Goal: Task Accomplishment & Management: Manage account settings

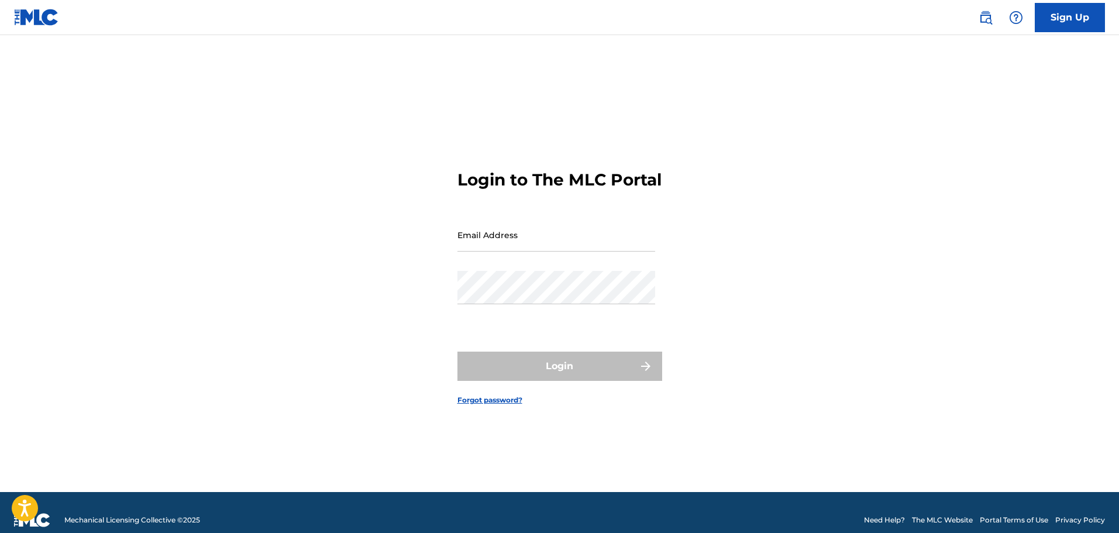
click at [533, 248] on input "Email Address" at bounding box center [556, 234] width 198 height 33
type input "[EMAIL_ADDRESS][DOMAIN_NAME]"
click at [495, 323] on div "Password" at bounding box center [556, 297] width 198 height 53
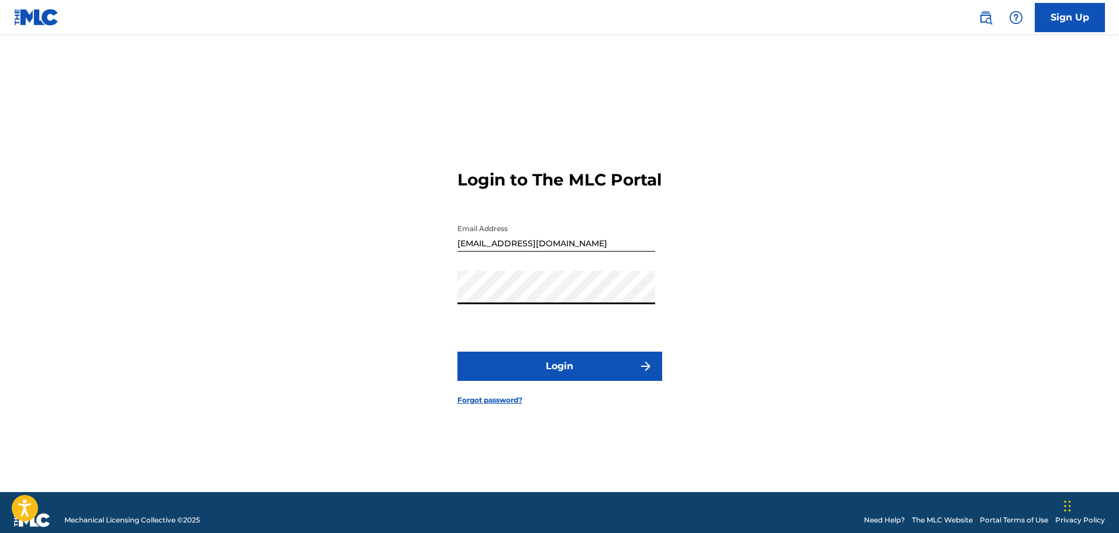
click at [457, 351] on button "Login" at bounding box center [559, 365] width 205 height 29
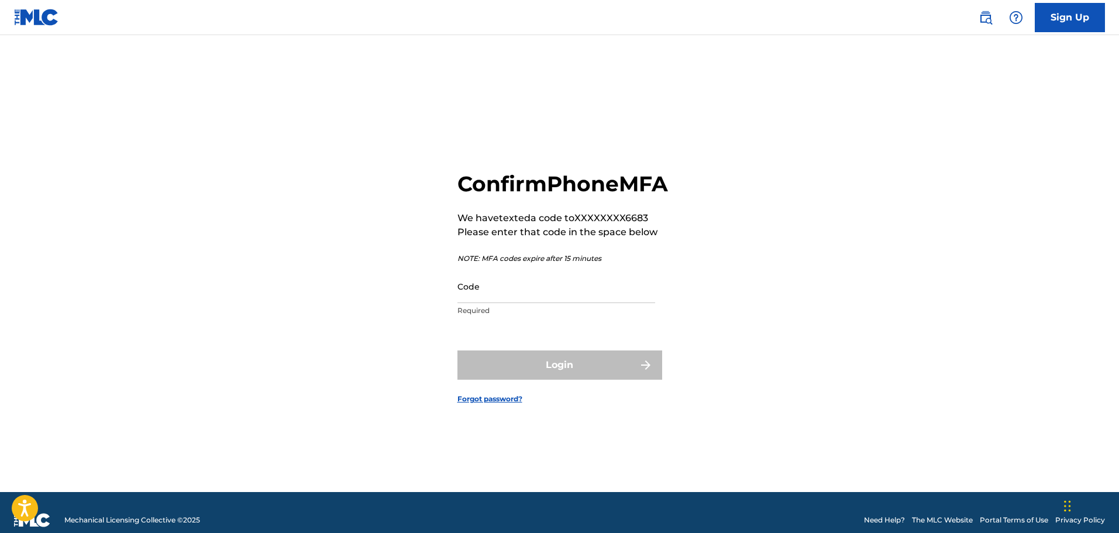
scroll to position [15, 0]
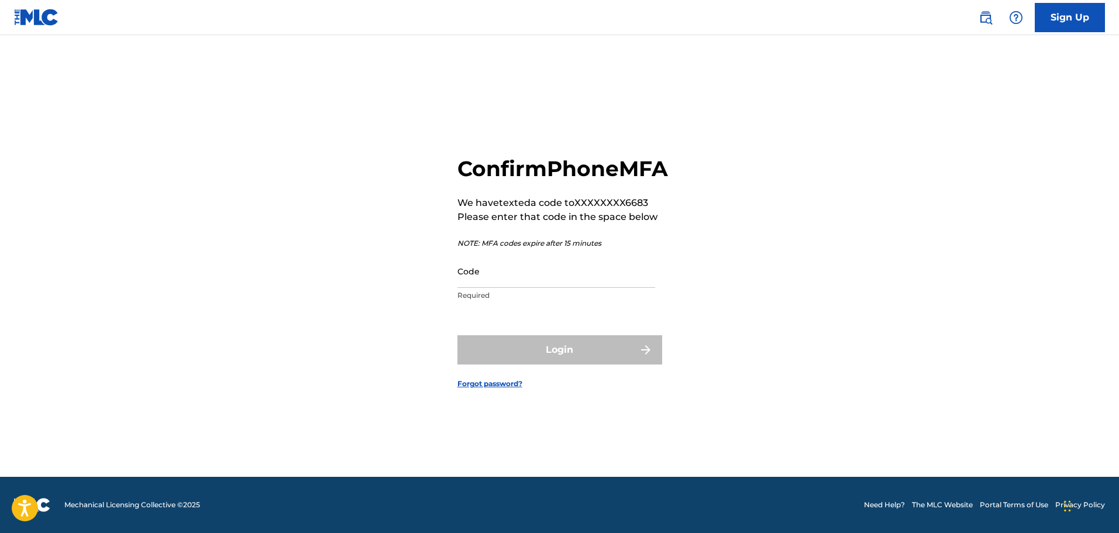
drag, startPoint x: 627, startPoint y: 279, endPoint x: 622, endPoint y: 289, distance: 11.5
click at [627, 280] on input "Code" at bounding box center [556, 270] width 198 height 33
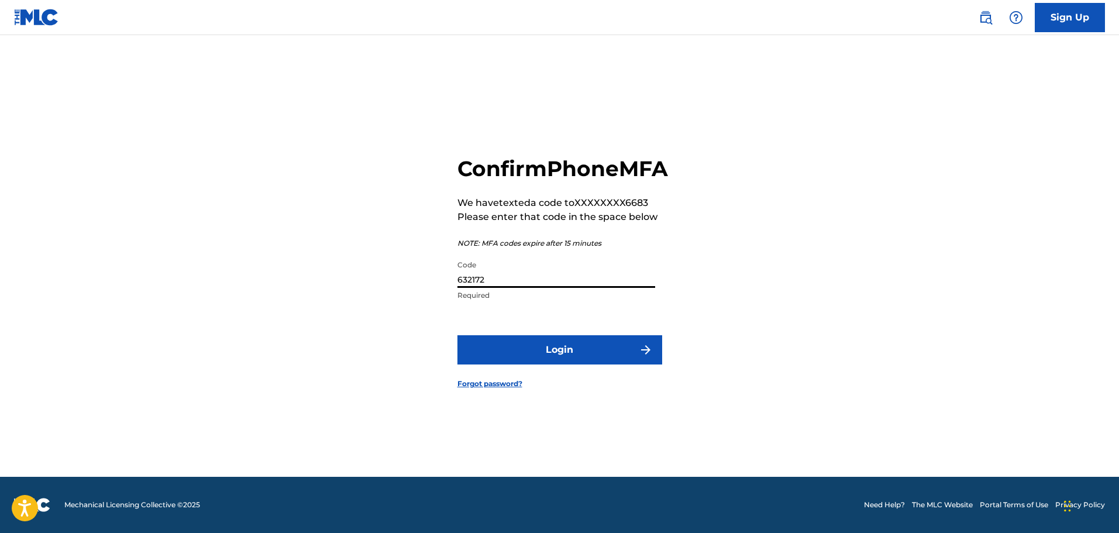
type input "632172"
click at [457, 335] on button "Login" at bounding box center [559, 349] width 205 height 29
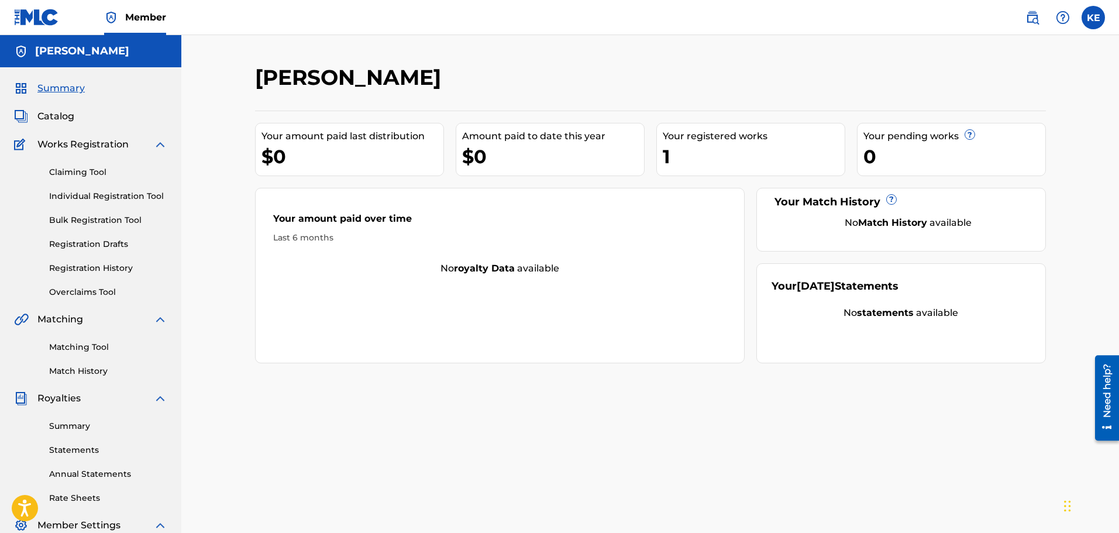
click at [653, 144] on div "Your amount paid last distribution $0 Amount paid to date this year $0 Your reg…" at bounding box center [650, 237] width 791 height 253
drag, startPoint x: 132, startPoint y: 344, endPoint x: 133, endPoint y: 358, distance: 14.1
click at [132, 344] on link "Matching Tool" at bounding box center [108, 347] width 118 height 12
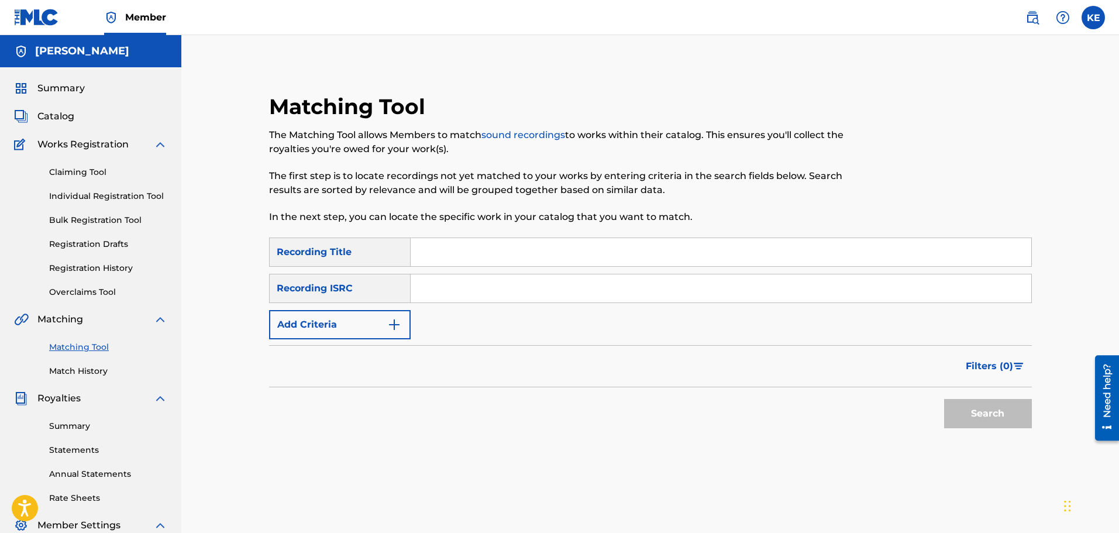
click at [139, 433] on div "Summary Statements Annual Statements Rate Sheets" at bounding box center [90, 454] width 153 height 99
click at [113, 420] on link "Summary" at bounding box center [108, 426] width 118 height 12
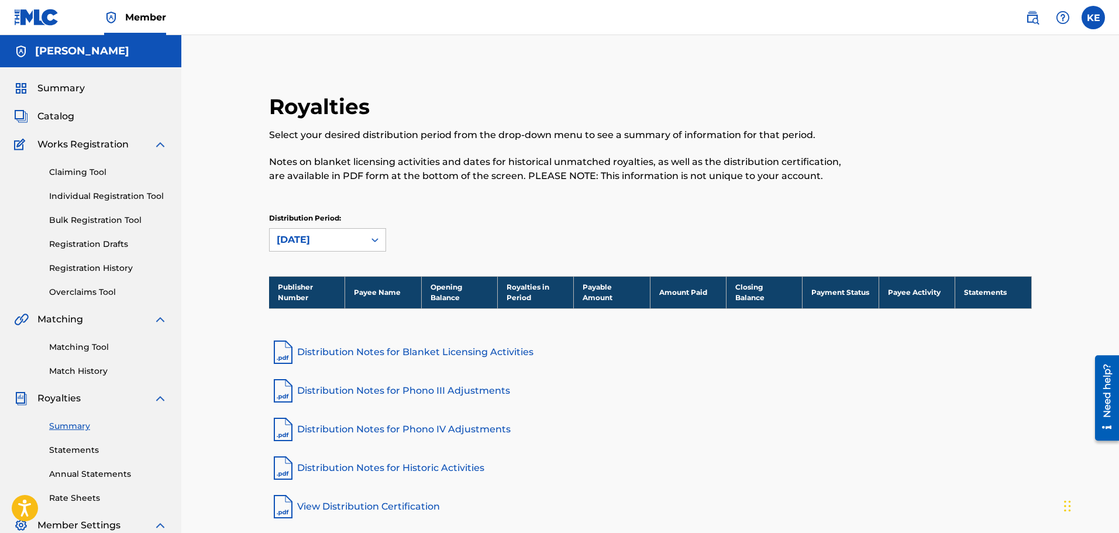
click at [79, 112] on div "Catalog" at bounding box center [90, 116] width 153 height 14
click at [78, 86] on span "Summary" at bounding box center [60, 88] width 47 height 14
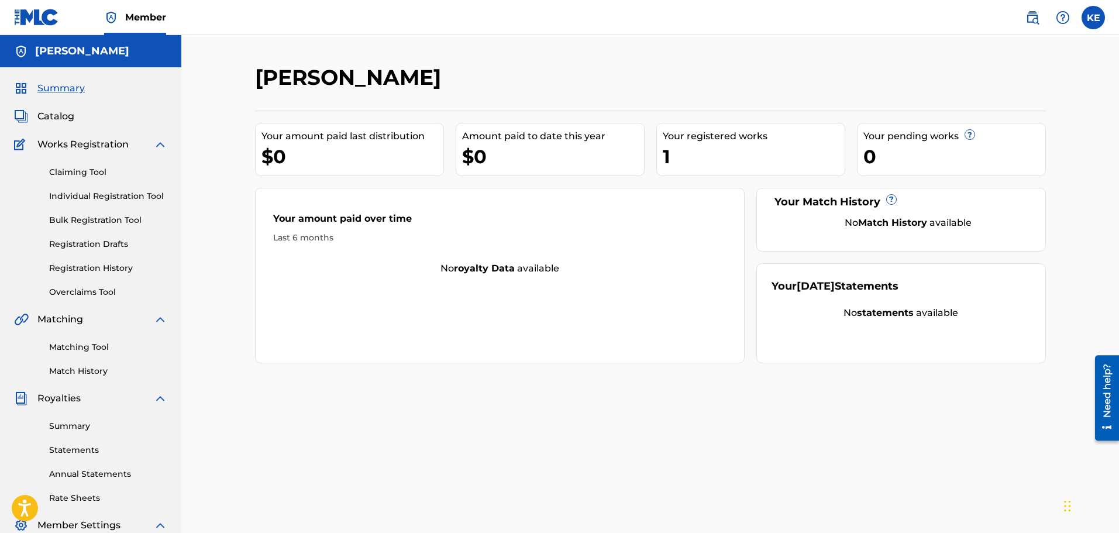
click at [693, 139] on div "Your registered works" at bounding box center [753, 136] width 182 height 14
click at [89, 115] on div "Catalog" at bounding box center [90, 116] width 153 height 14
click at [67, 119] on span "Catalog" at bounding box center [55, 116] width 37 height 14
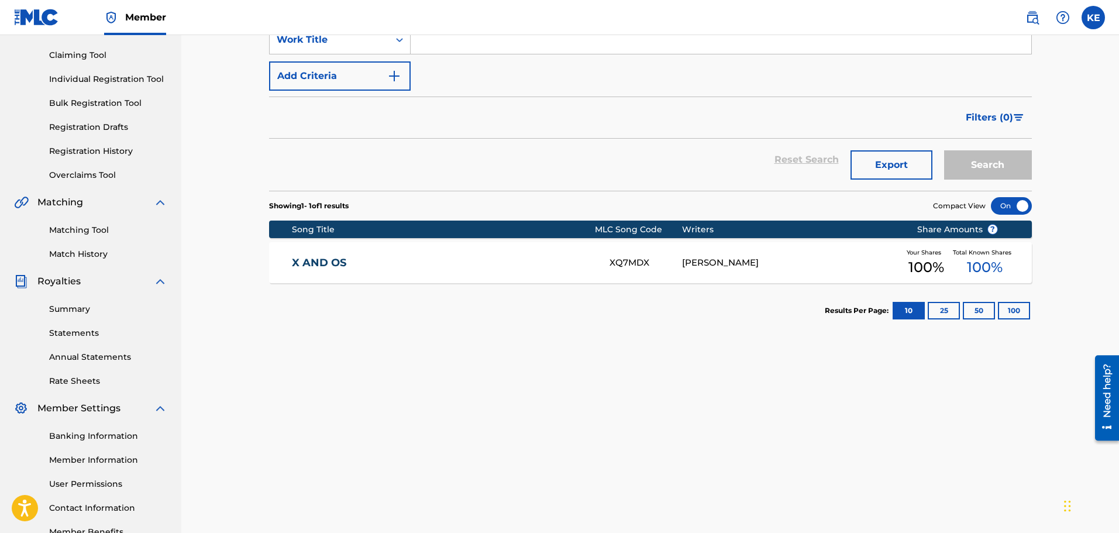
scroll to position [175, 0]
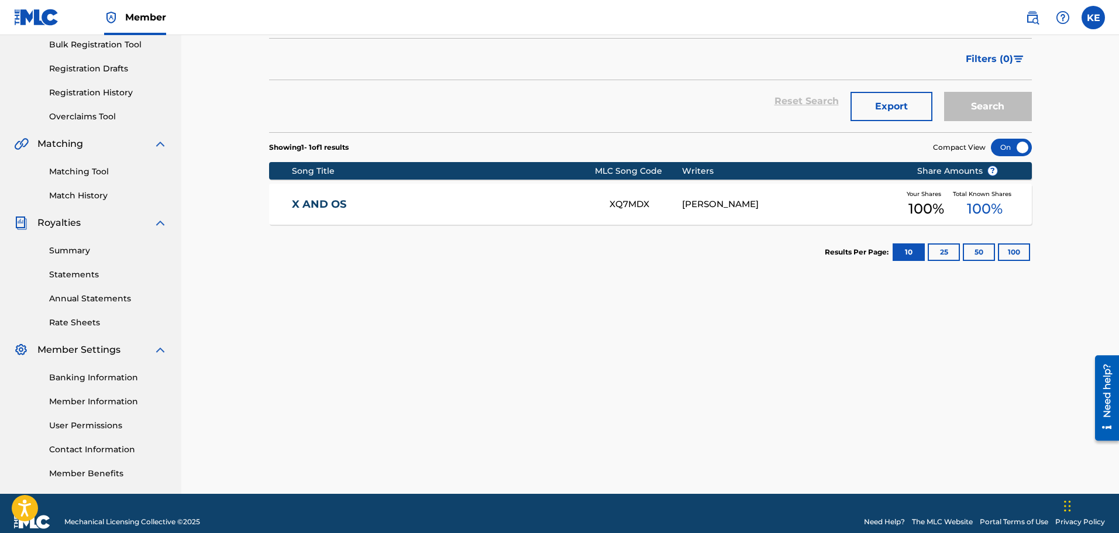
click at [642, 211] on div "X AND OS XQ7MDX [PERSON_NAME] Your Shares 100 % Total Known Shares 100 %" at bounding box center [650, 204] width 762 height 41
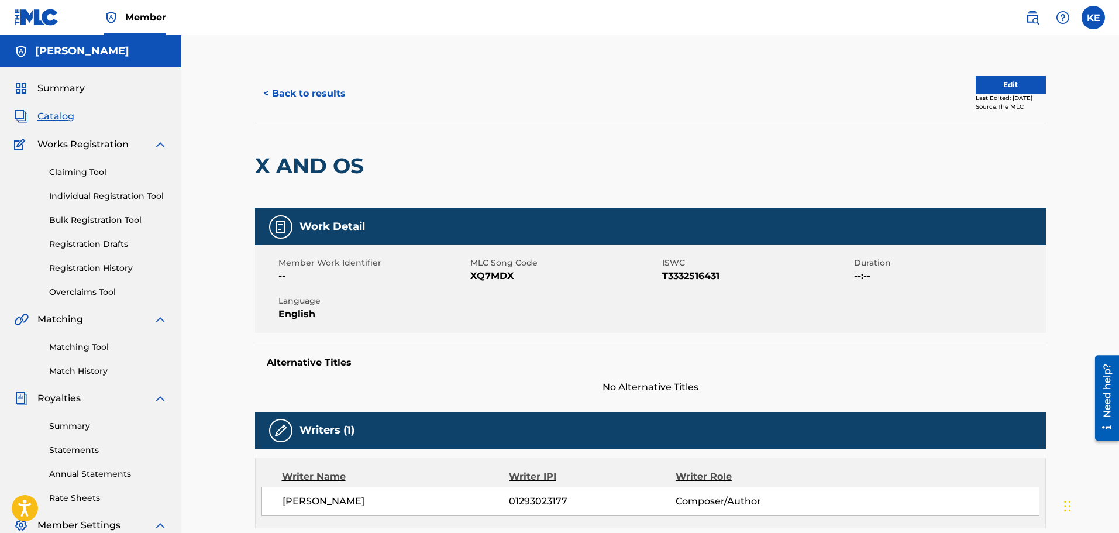
click at [84, 96] on div "Summary Catalog Works Registration Claiming Tool Individual Registration Tool B…" at bounding box center [90, 368] width 181 height 602
click at [83, 91] on span "Summary" at bounding box center [60, 88] width 47 height 14
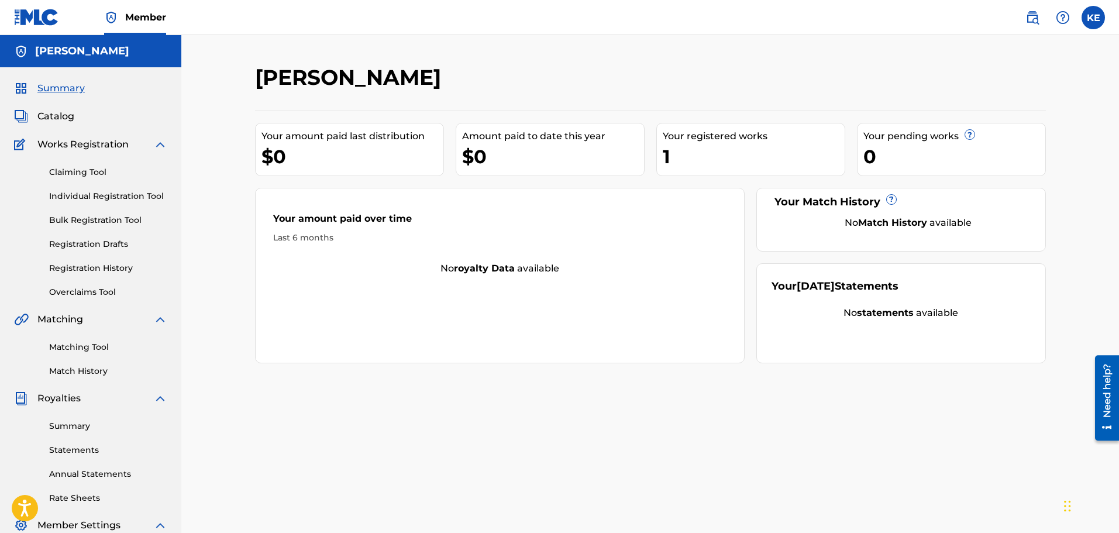
click at [372, 137] on div "Your amount paid last distribution" at bounding box center [352, 136] width 182 height 14
click at [84, 173] on link "Claiming Tool" at bounding box center [108, 172] width 118 height 12
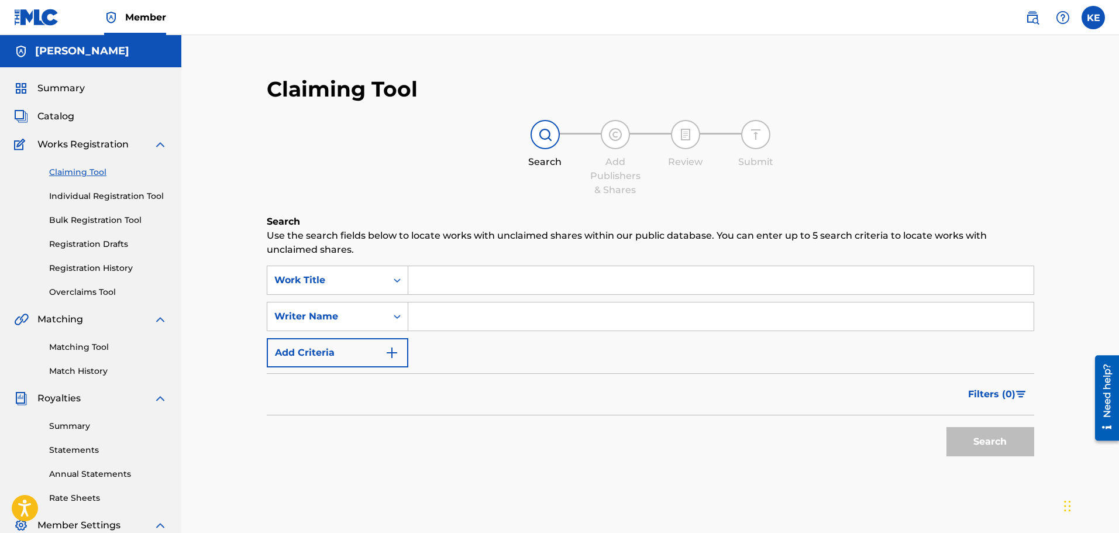
click at [87, 427] on link "Summary" at bounding box center [108, 426] width 118 height 12
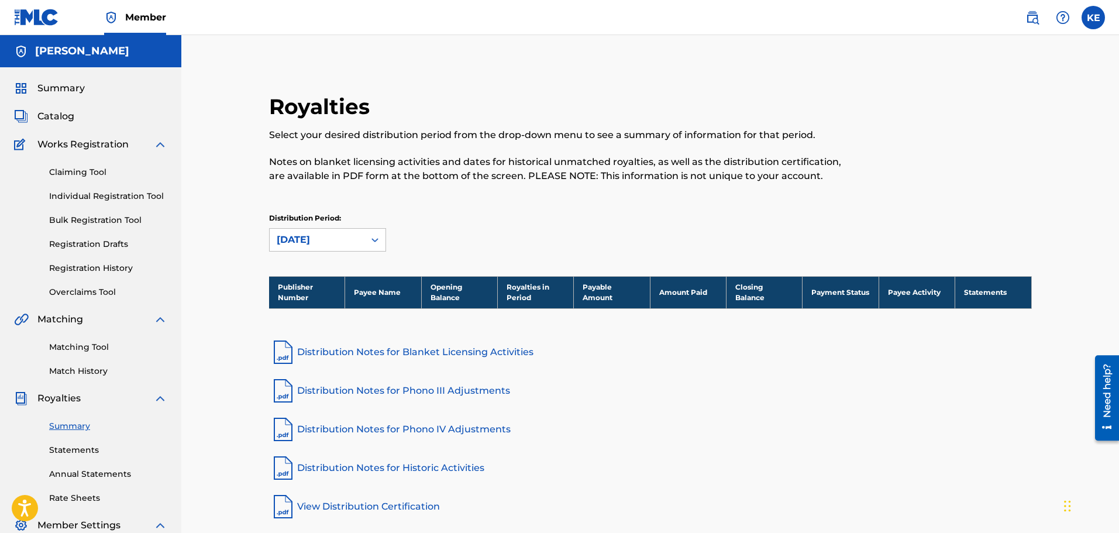
click at [71, 89] on span "Summary" at bounding box center [60, 88] width 47 height 14
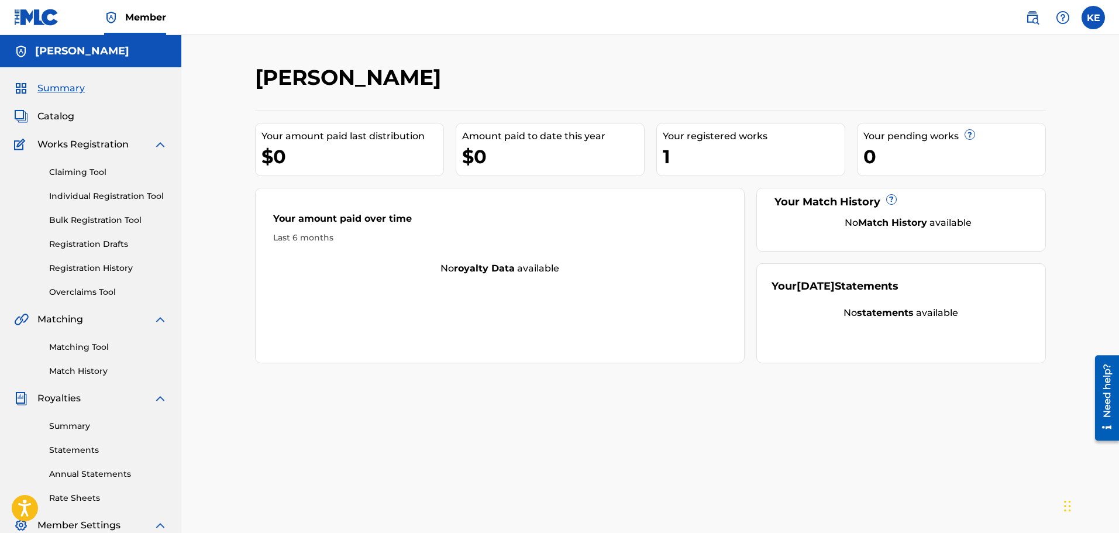
click at [89, 144] on span "Works Registration" at bounding box center [82, 144] width 91 height 14
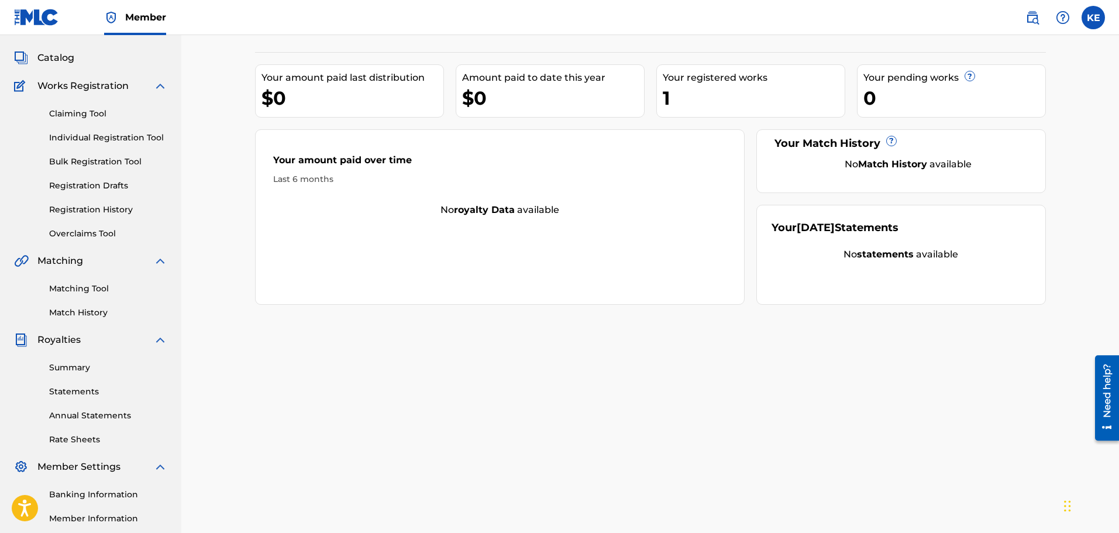
drag, startPoint x: 73, startPoint y: 378, endPoint x: 78, endPoint y: 367, distance: 12.3
click at [73, 378] on div "Summary Statements Annual Statements Rate Sheets" at bounding box center [90, 396] width 153 height 99
click at [78, 367] on link "Summary" at bounding box center [108, 367] width 118 height 12
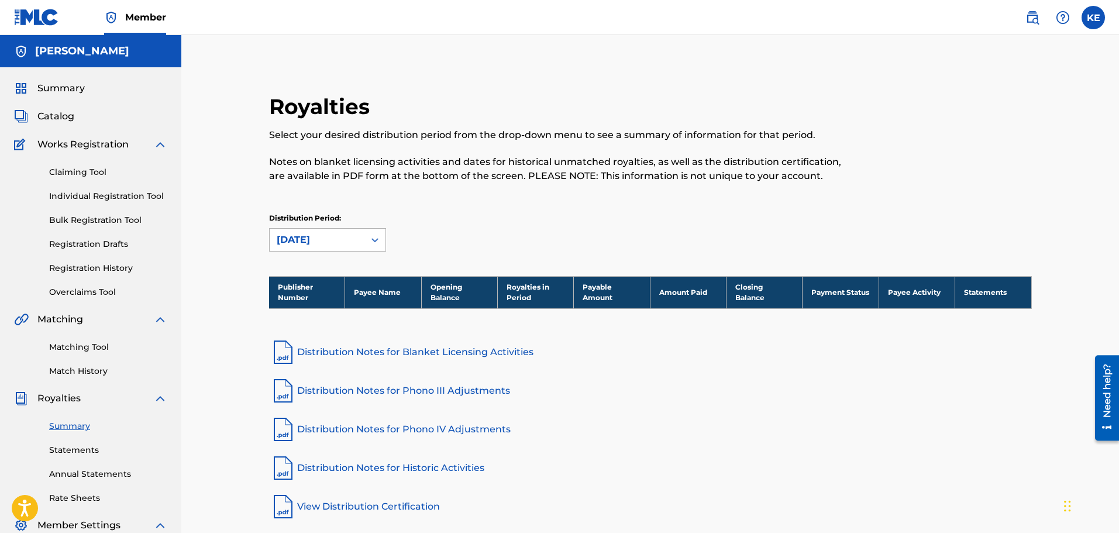
click at [347, 240] on div "[DATE]" at bounding box center [317, 240] width 81 height 14
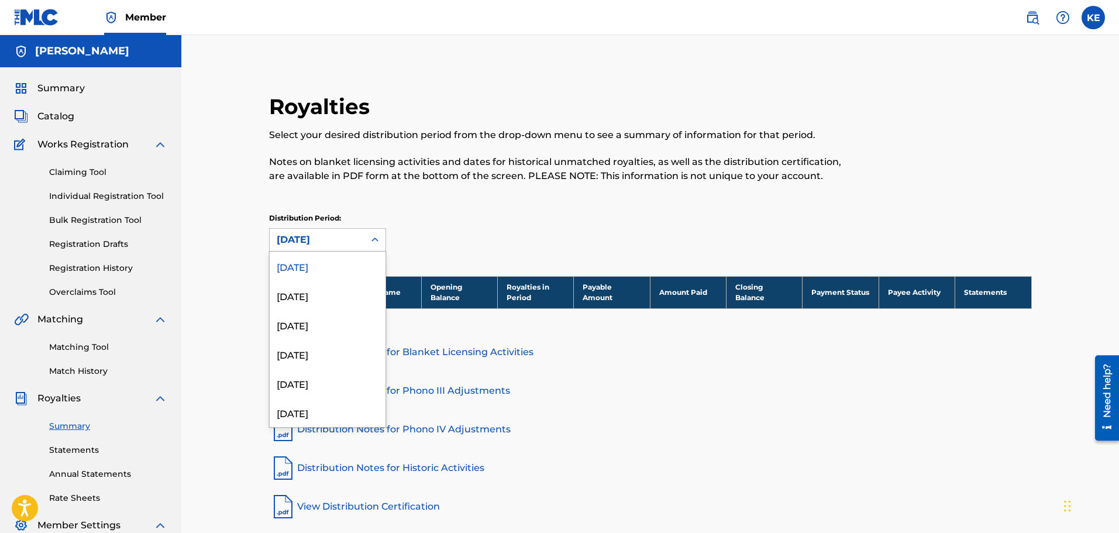
click at [340, 258] on div "[DATE]" at bounding box center [328, 265] width 116 height 29
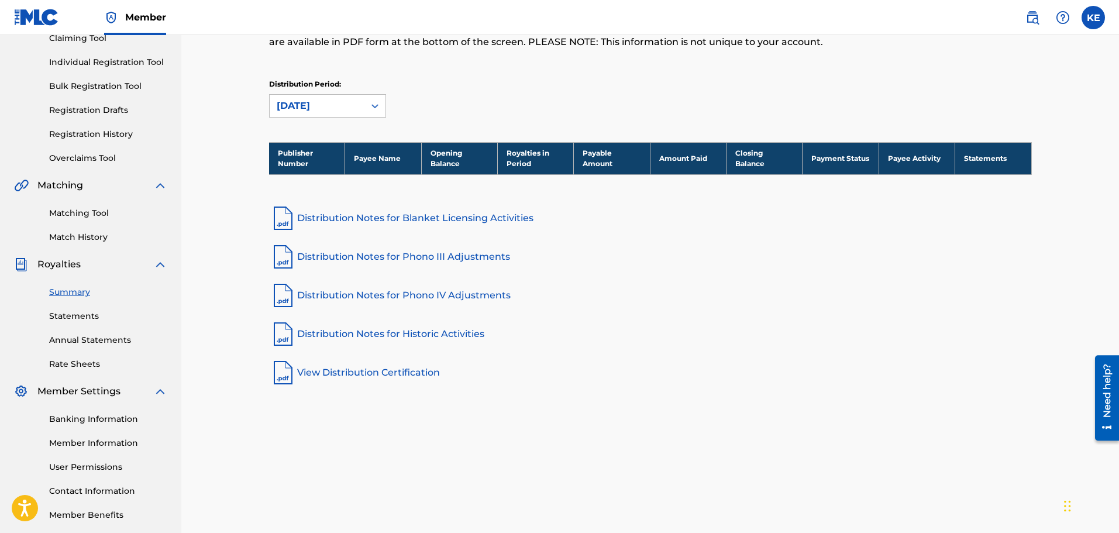
scroll to position [75, 0]
